Goal: Transaction & Acquisition: Purchase product/service

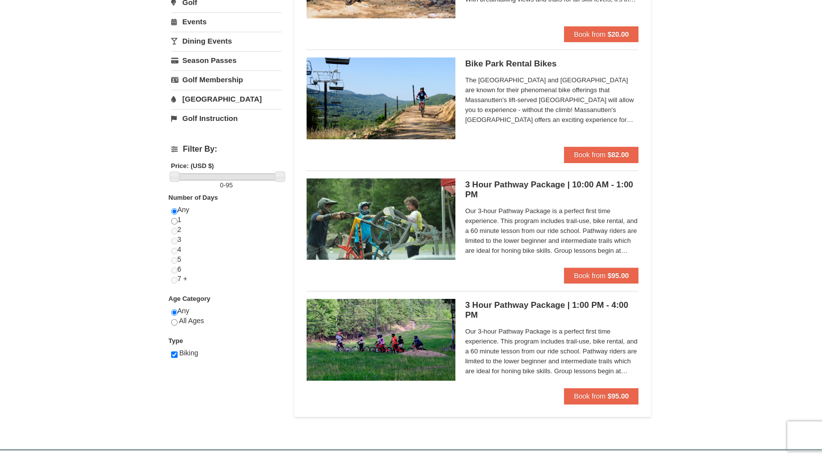
scroll to position [198, 0]
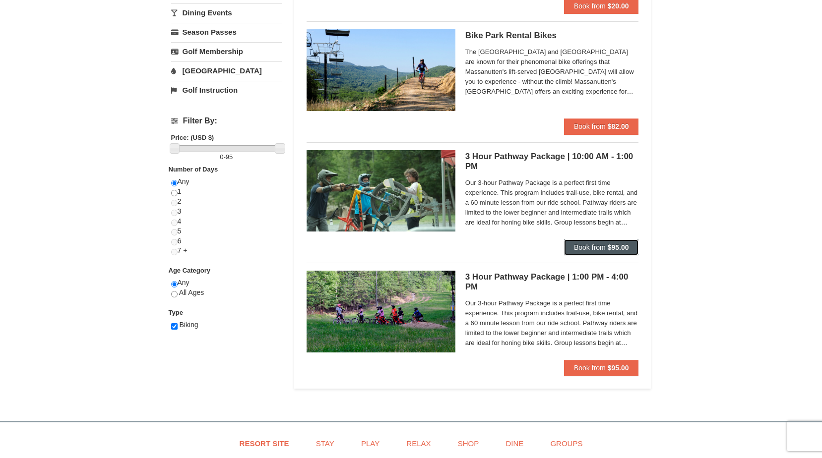
click at [601, 250] on span "Book from" at bounding box center [590, 248] width 32 height 8
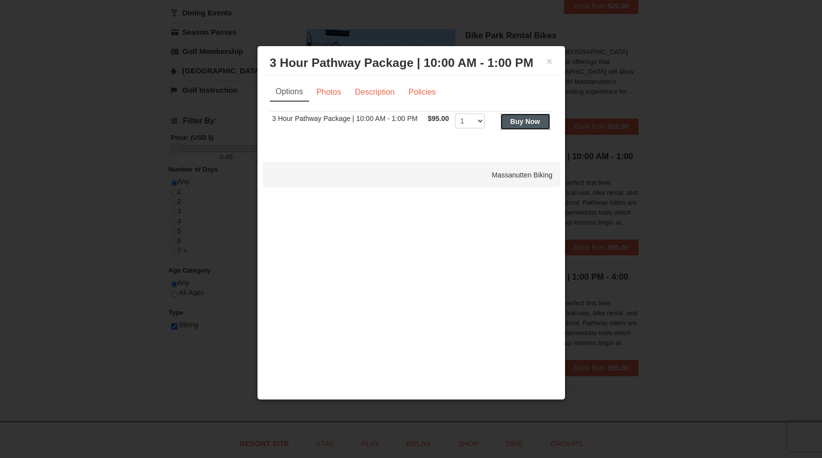
click at [530, 127] on button "Buy Now" at bounding box center [526, 122] width 50 height 16
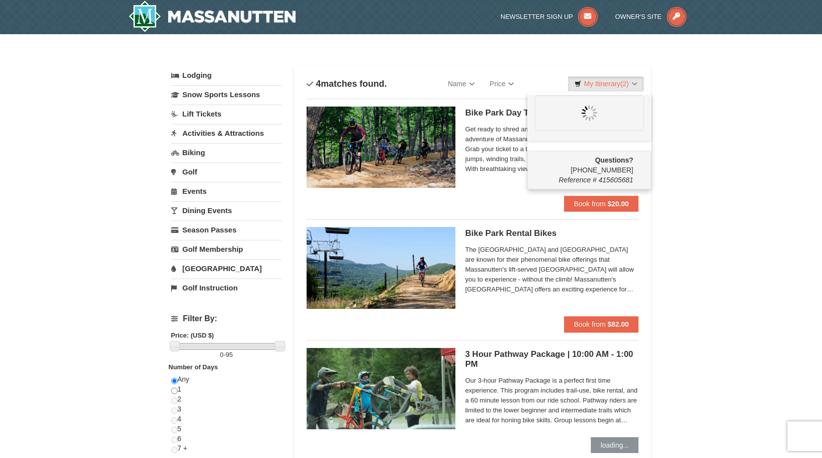
scroll to position [0, 0]
click at [636, 82] on link "My Itinerary (2)" at bounding box center [605, 84] width 75 height 15
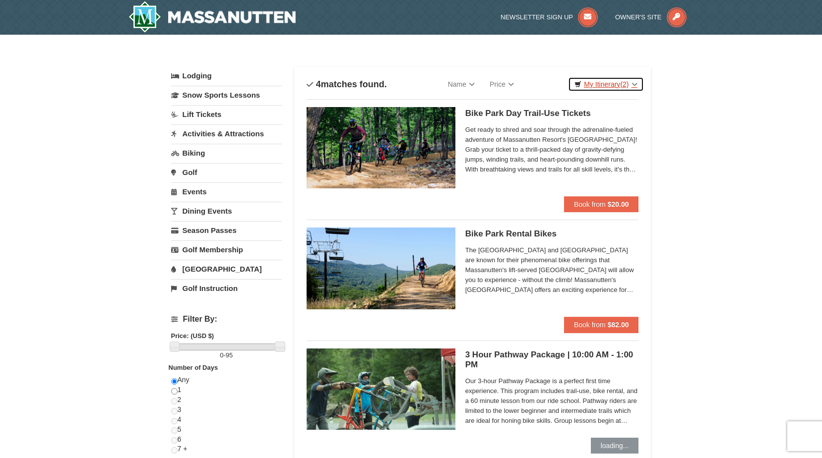
click at [636, 82] on link "My Itinerary (2)" at bounding box center [605, 84] width 75 height 15
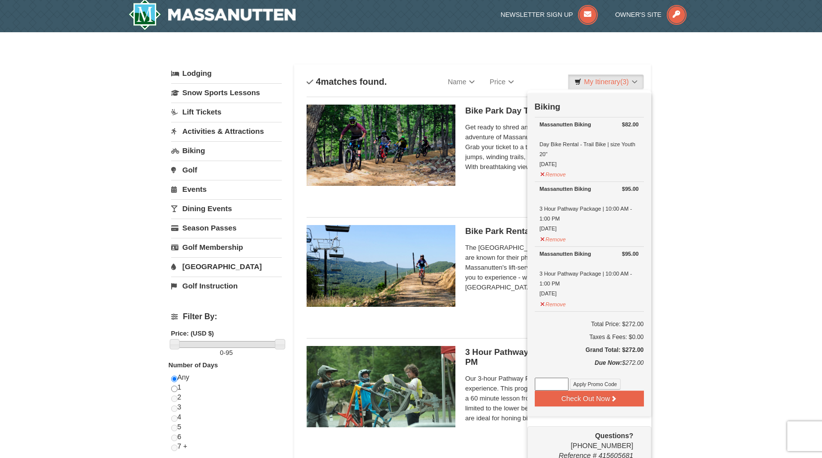
scroll to position [3, 0]
click at [561, 246] on td "$95.00 Massanutten Biking 3 Hour Pathway Package | 10:00 AM - 1:00 PM [DATE] Re…" at bounding box center [589, 214] width 109 height 65
click at [560, 241] on button "Remove" at bounding box center [553, 238] width 27 height 12
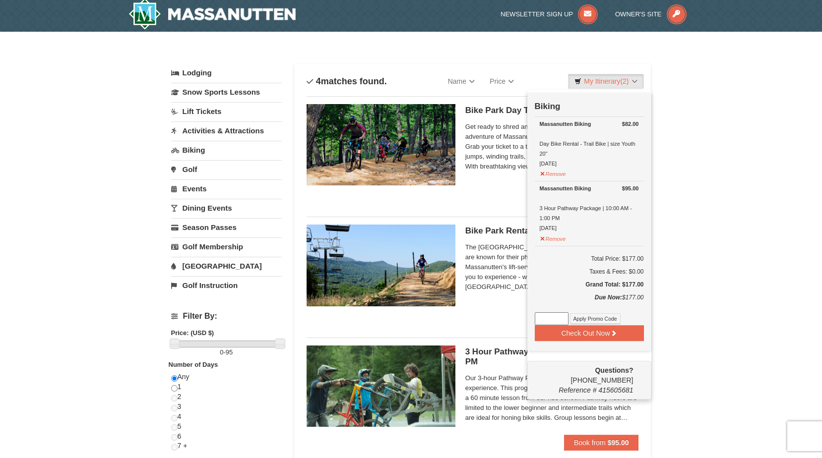
click at [556, 318] on input at bounding box center [552, 319] width 34 height 13
type input "kidzrule"
click at [583, 317] on button "Apply Promo Code" at bounding box center [595, 319] width 51 height 11
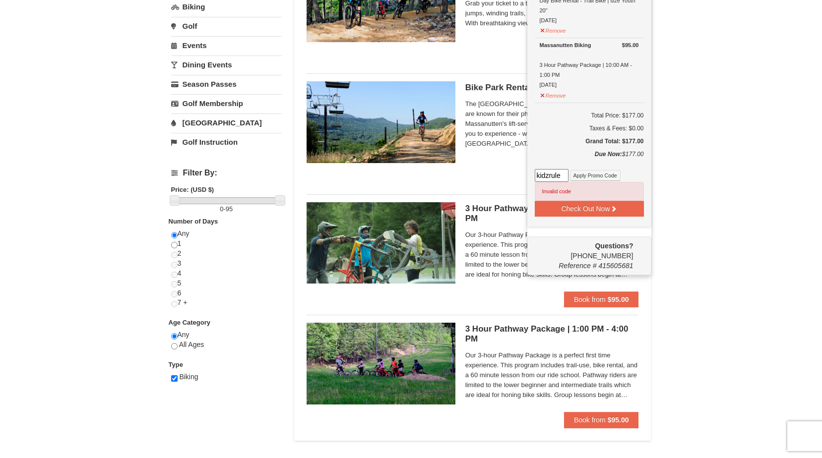
scroll to position [0, 0]
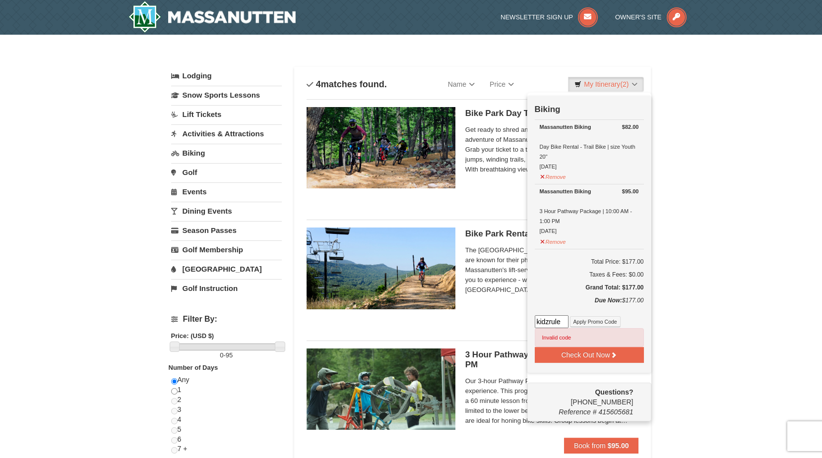
click at [225, 134] on link "Activities & Attractions" at bounding box center [226, 134] width 111 height 18
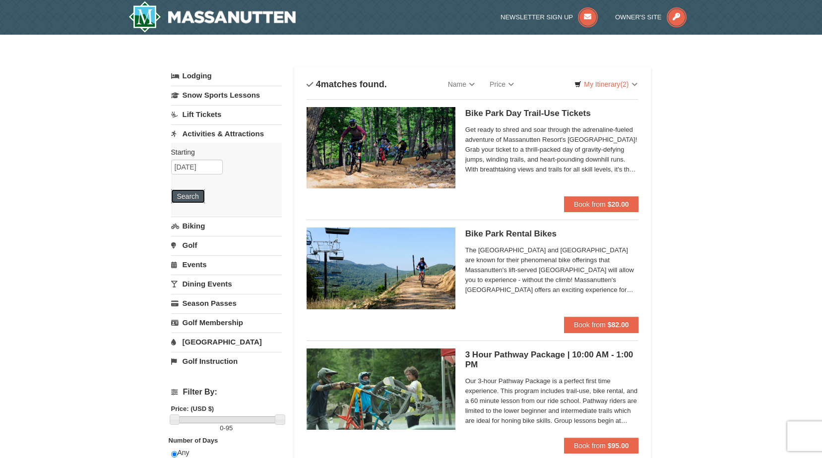
click at [191, 192] on button "Search" at bounding box center [188, 197] width 34 height 14
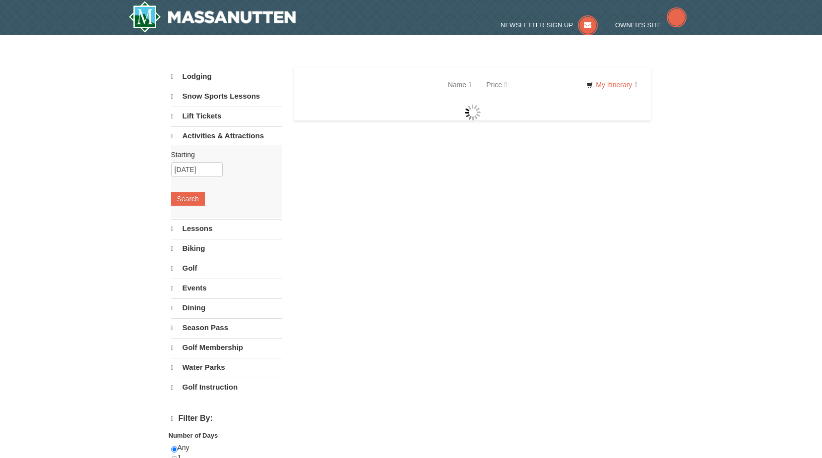
select select "9"
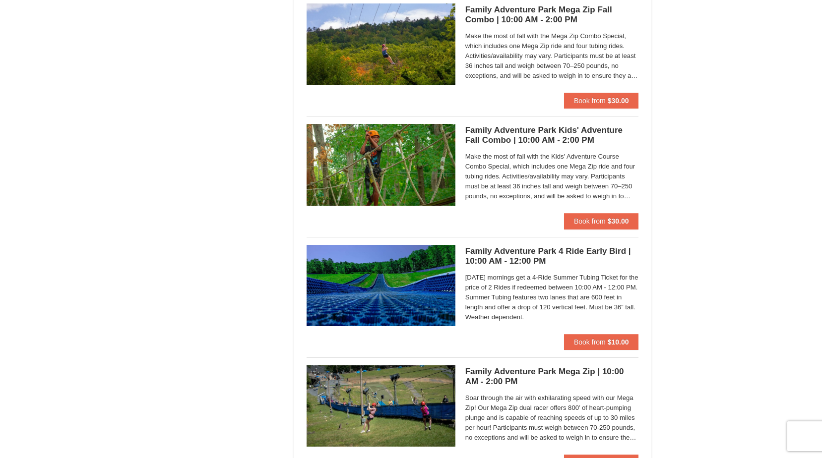
scroll to position [2133, 0]
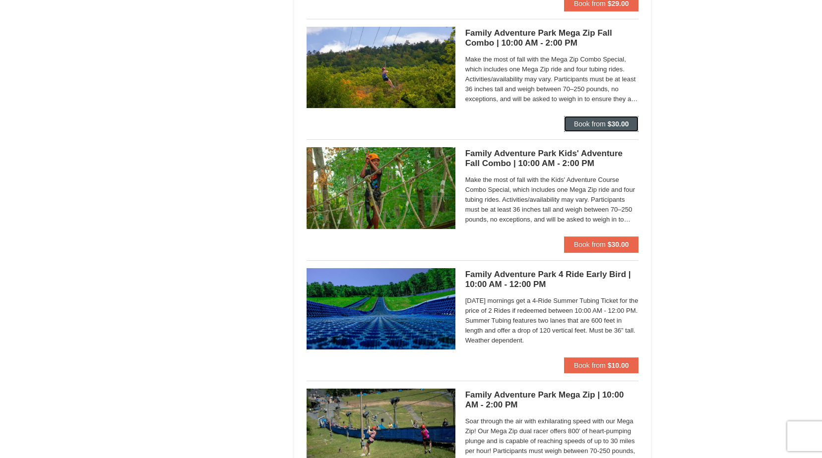
click at [615, 127] on strong "$30.00" at bounding box center [618, 124] width 21 height 8
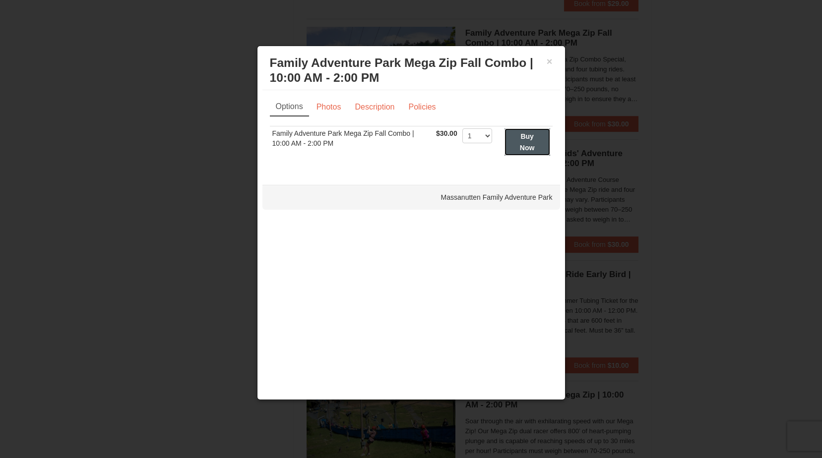
click at [522, 146] on strong "Buy Now" at bounding box center [527, 141] width 15 height 19
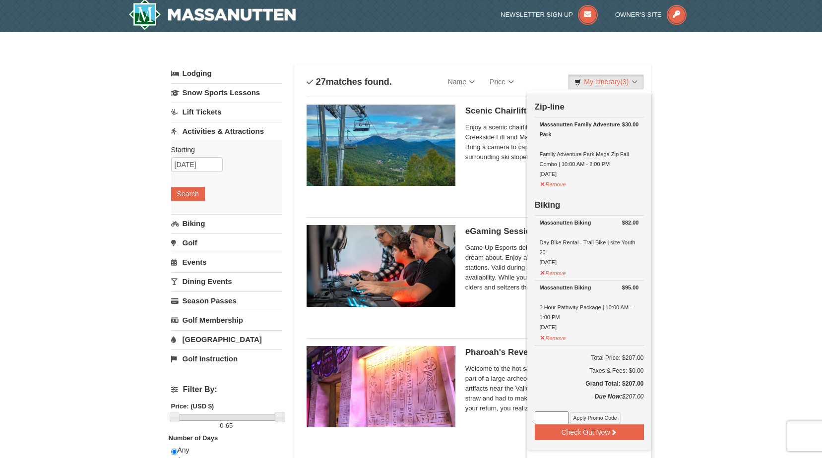
scroll to position [3, 0]
click at [560, 419] on input at bounding box center [552, 417] width 34 height 13
type input "kidzrule"
click at [586, 419] on button "Apply Promo Code" at bounding box center [595, 417] width 51 height 11
